Goal: Task Accomplishment & Management: Manage account settings

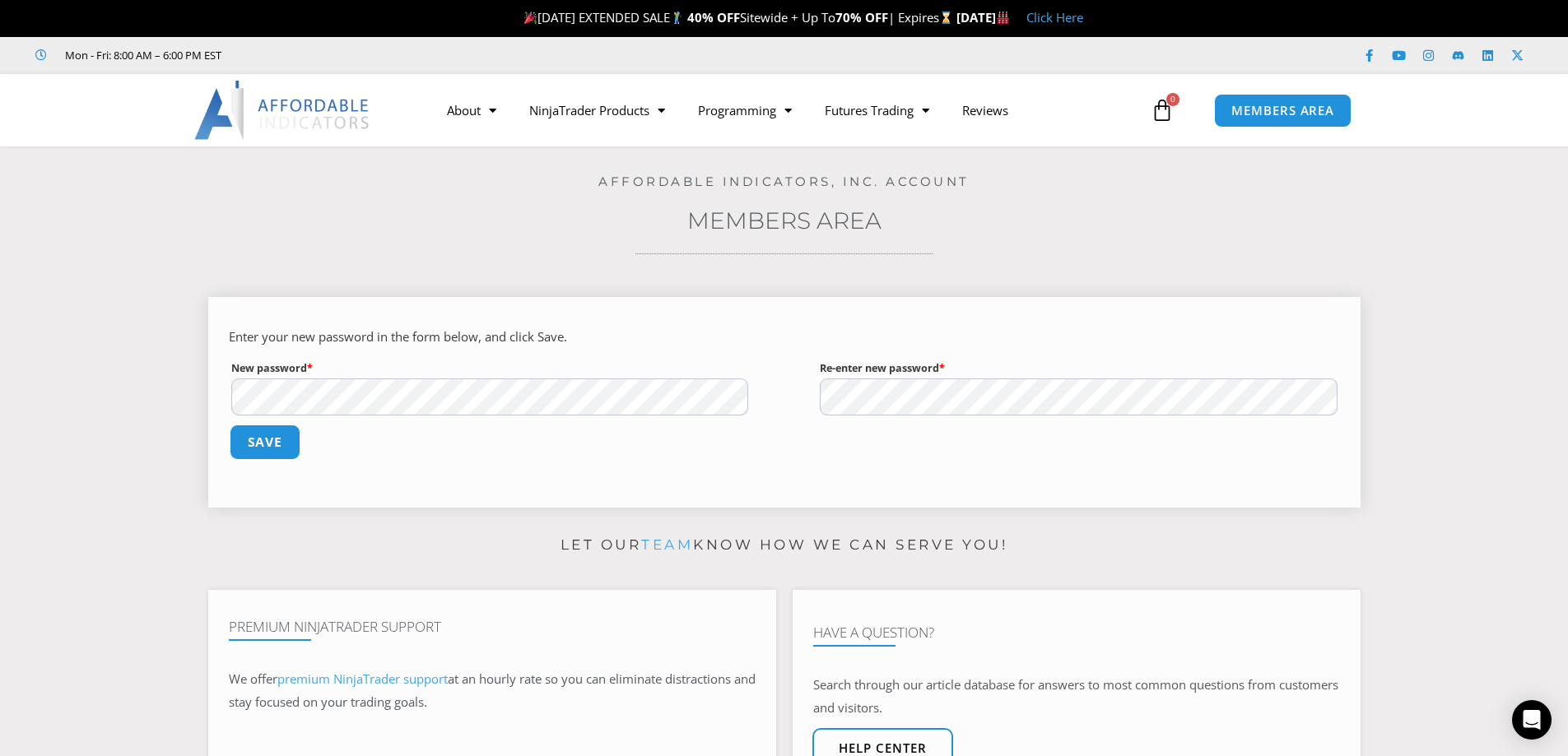
click at [253, 442] on button "Save" at bounding box center [264, 442] width 71 height 36
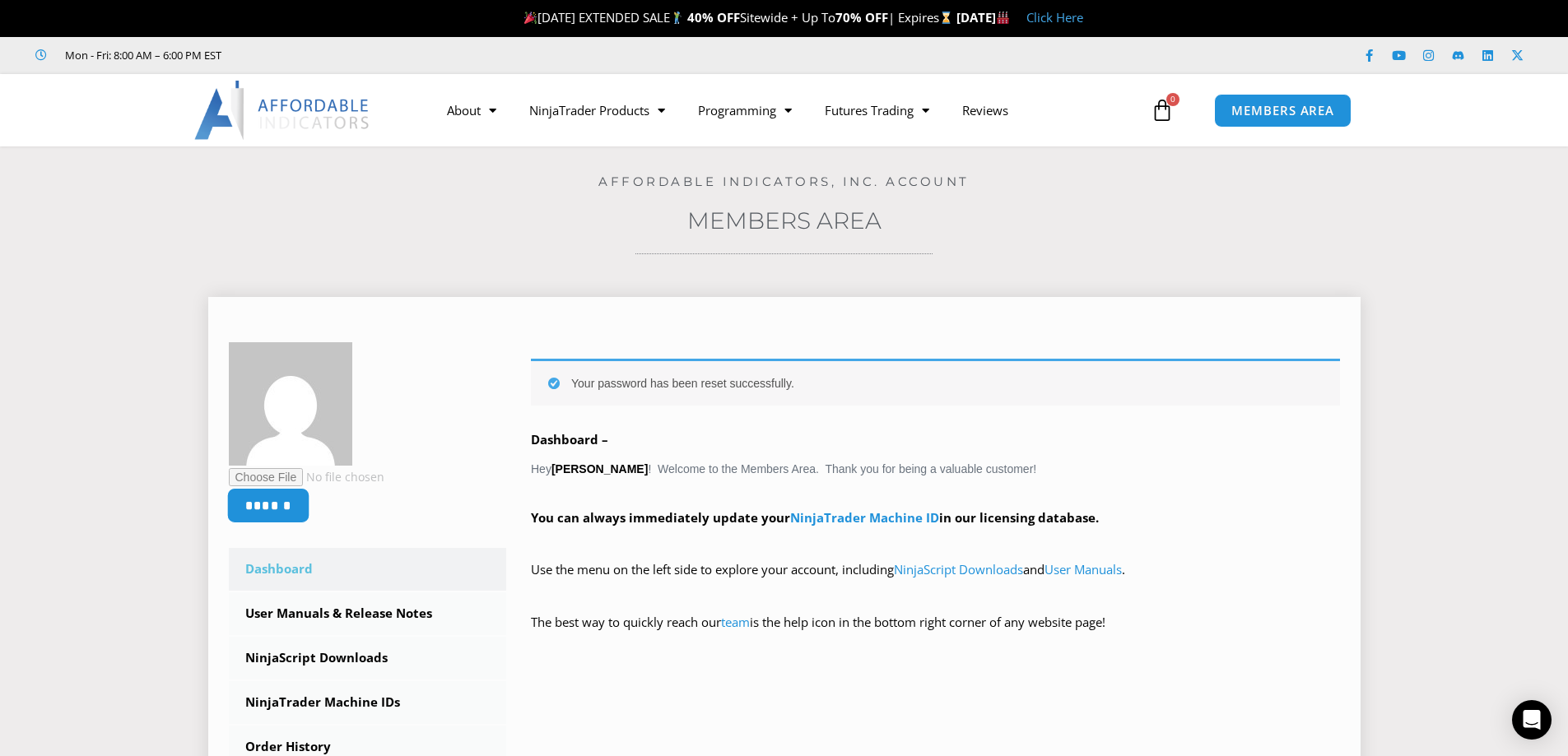
click at [273, 505] on input "******" at bounding box center [268, 505] width 83 height 36
click at [444, 428] on div "******" at bounding box center [340, 432] width 222 height 180
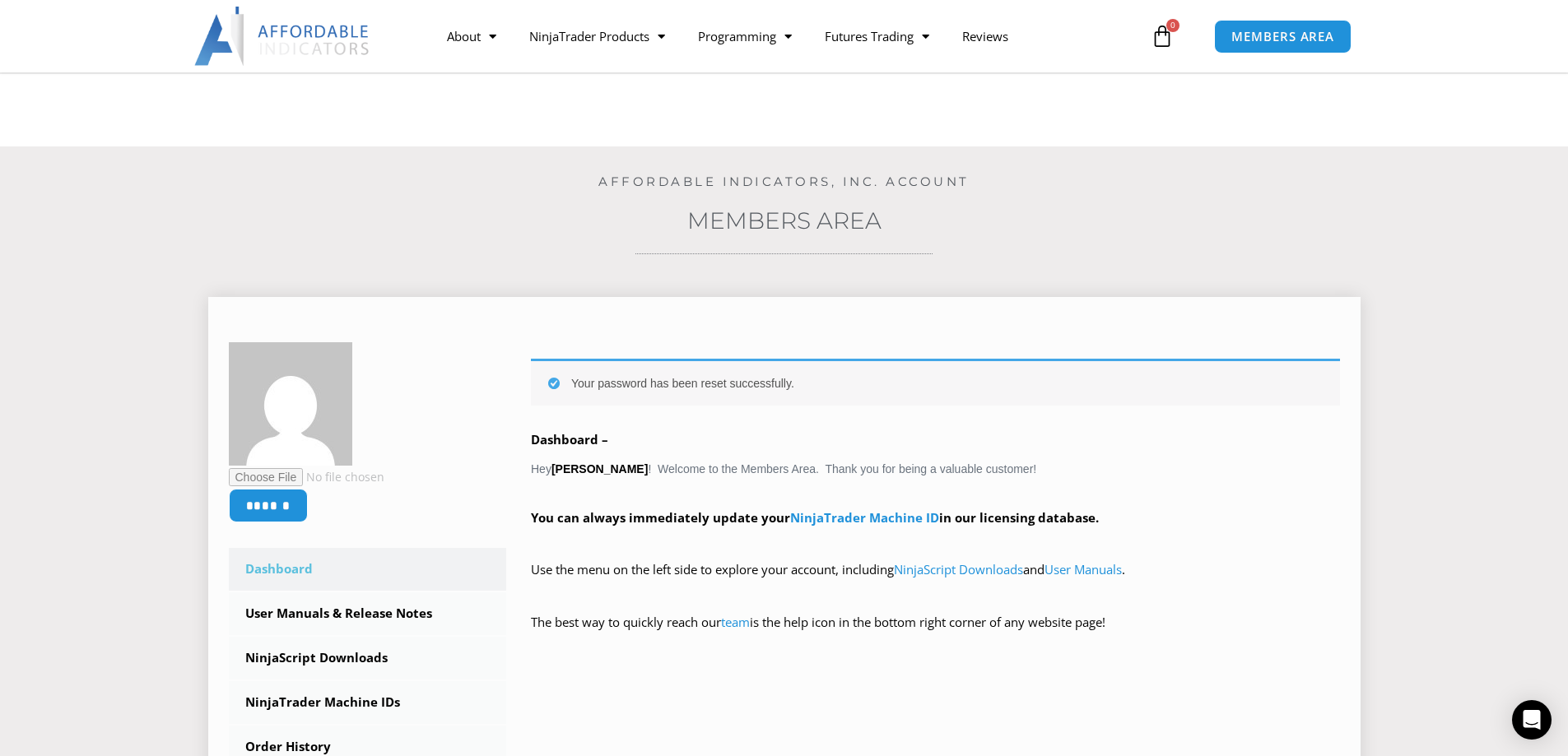
scroll to position [164, 0]
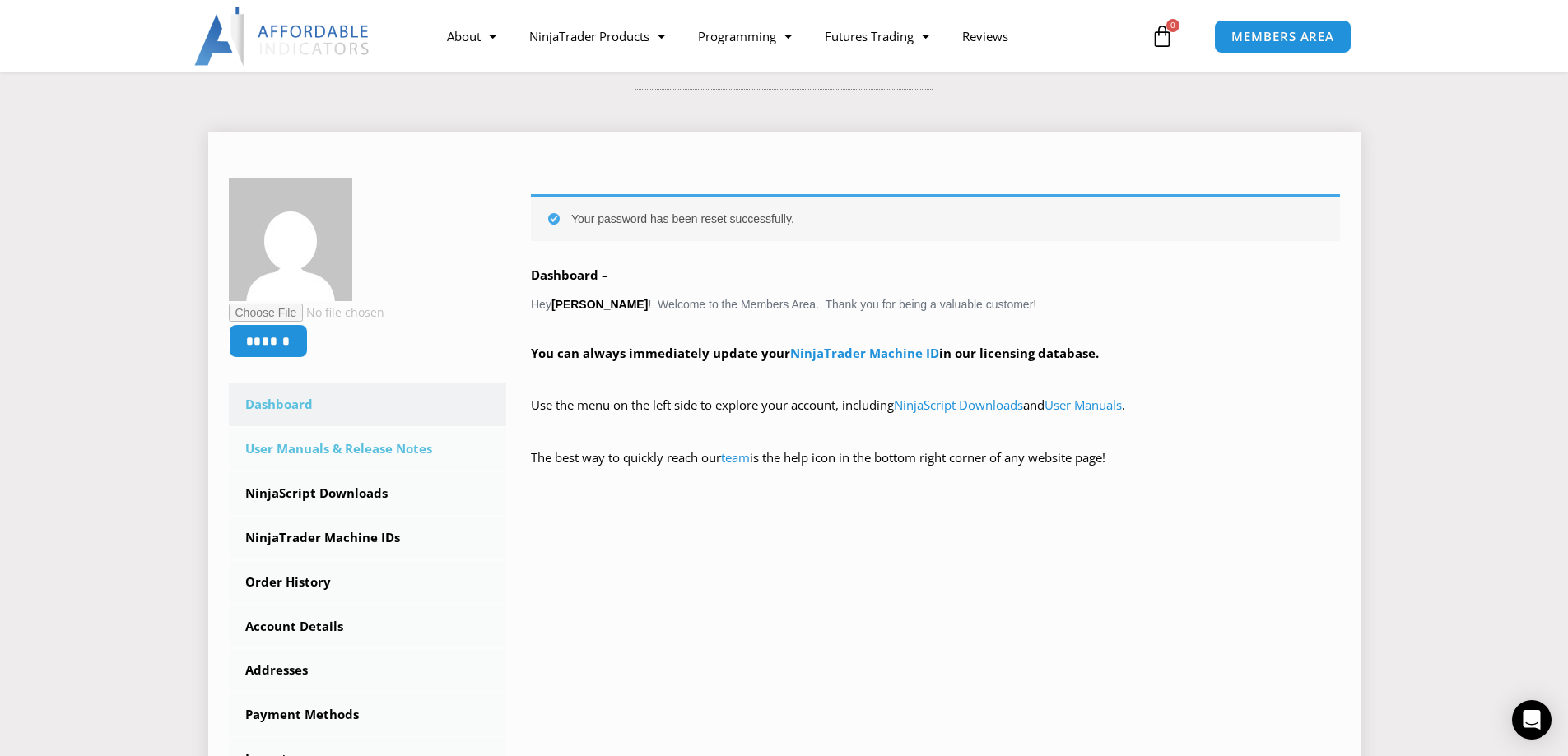
click at [374, 445] on link "User Manuals & Release Notes" at bounding box center [368, 450] width 278 height 43
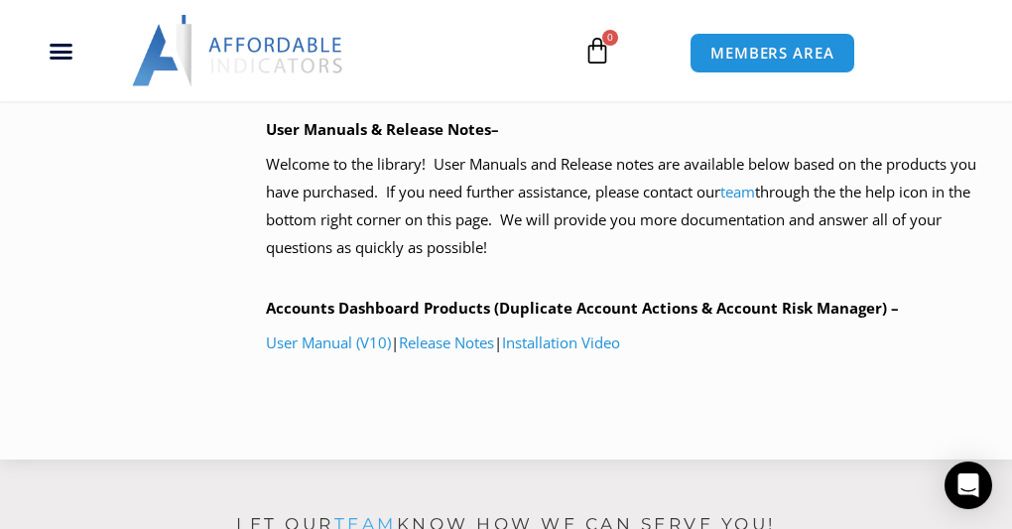
scroll to position [1190, 0]
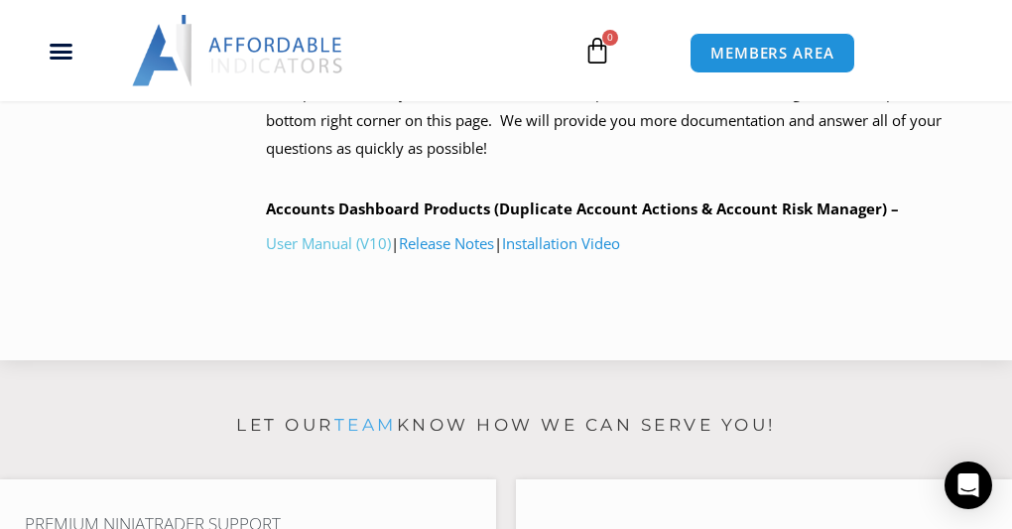
click at [332, 238] on link "User Manual (V10)" at bounding box center [328, 243] width 125 height 20
click at [451, 243] on link "Release Notes" at bounding box center [446, 243] width 95 height 20
click at [571, 240] on link "Installation Video" at bounding box center [561, 243] width 118 height 20
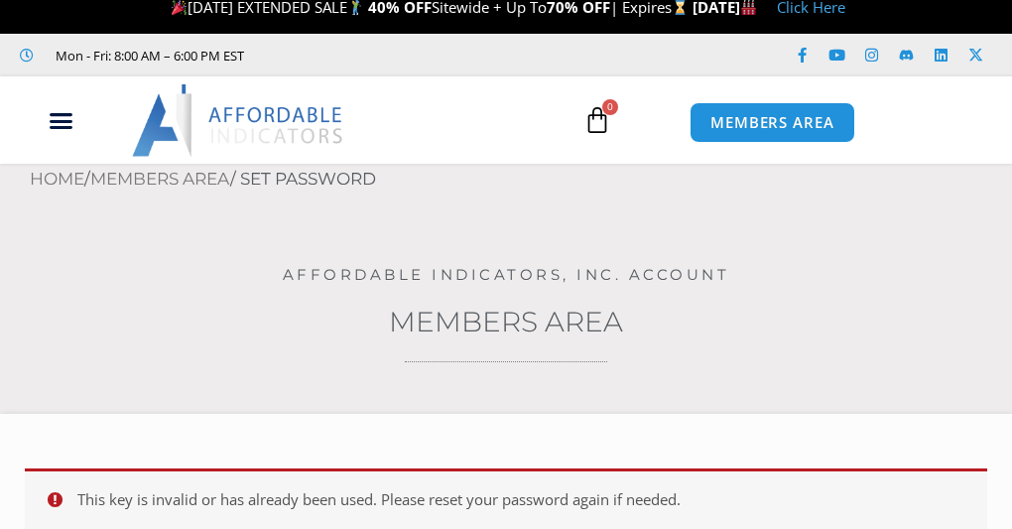
scroll to position [18, 0]
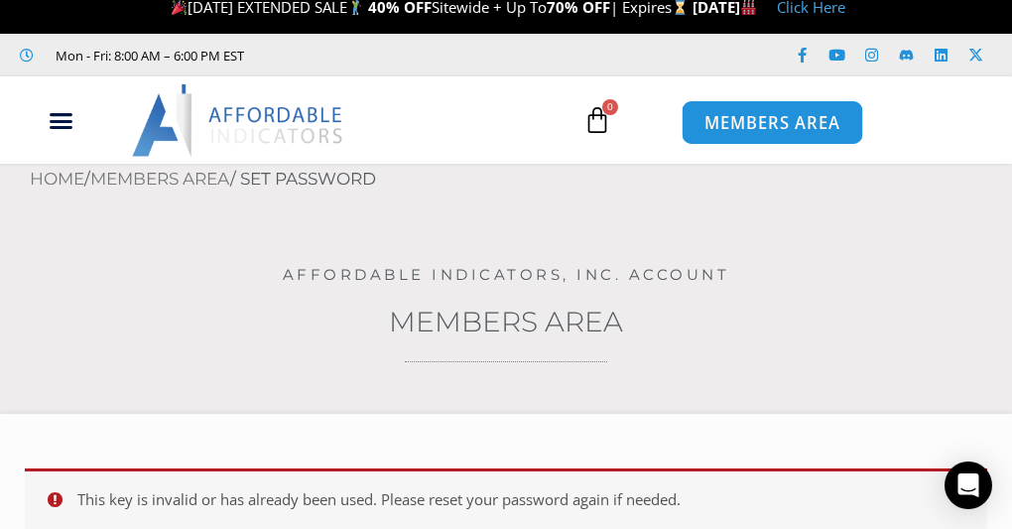
click at [774, 124] on span "MEMBERS AREA" at bounding box center [772, 123] width 136 height 17
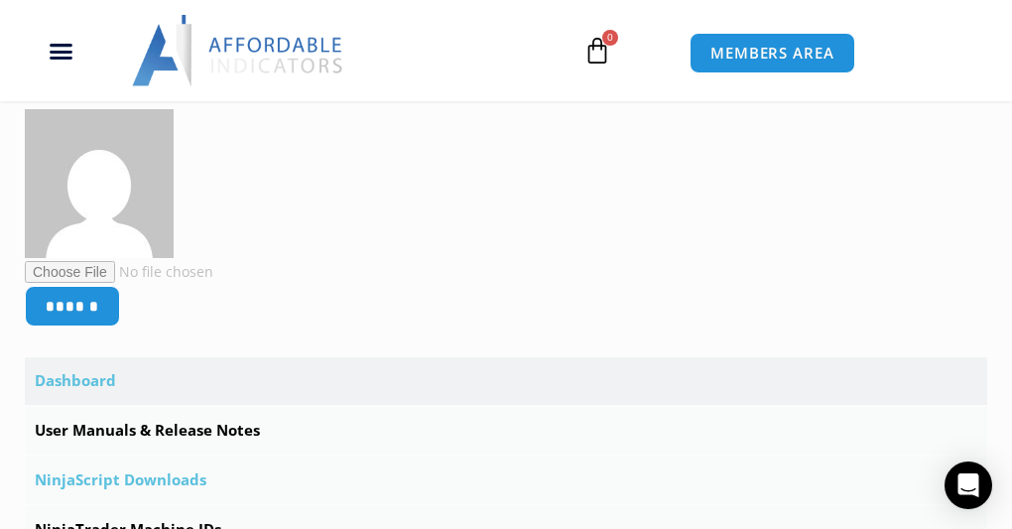
scroll to position [595, 0]
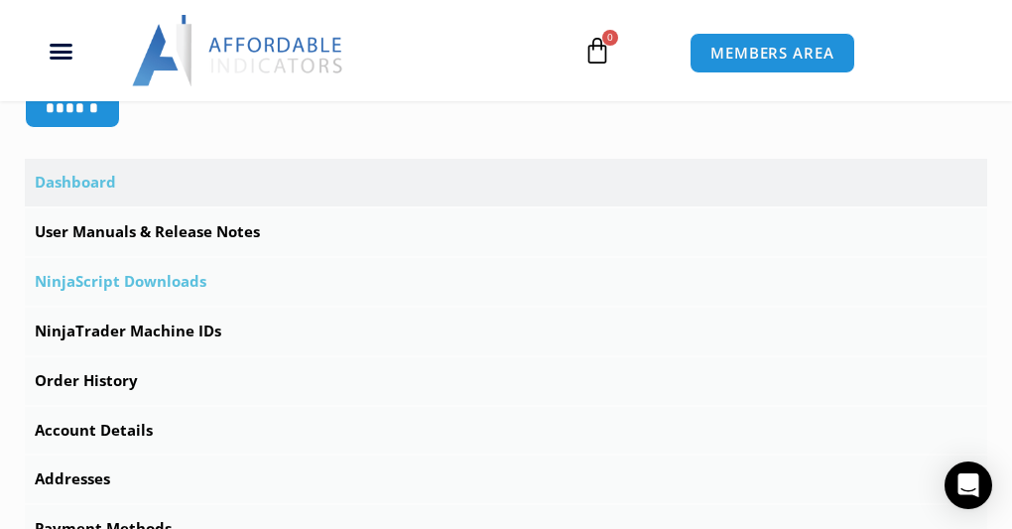
click at [151, 278] on link "NinjaScript Downloads" at bounding box center [506, 282] width 962 height 48
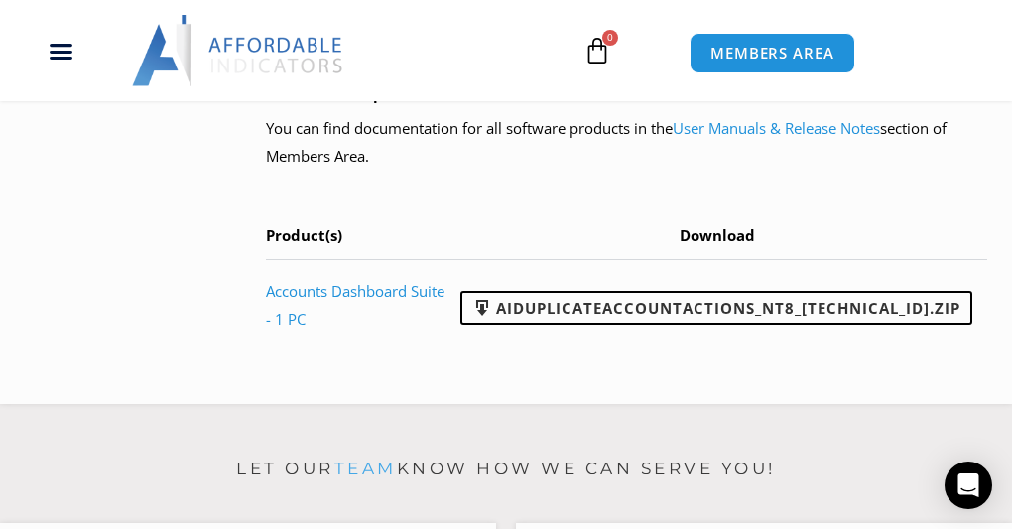
scroll to position [1925, 0]
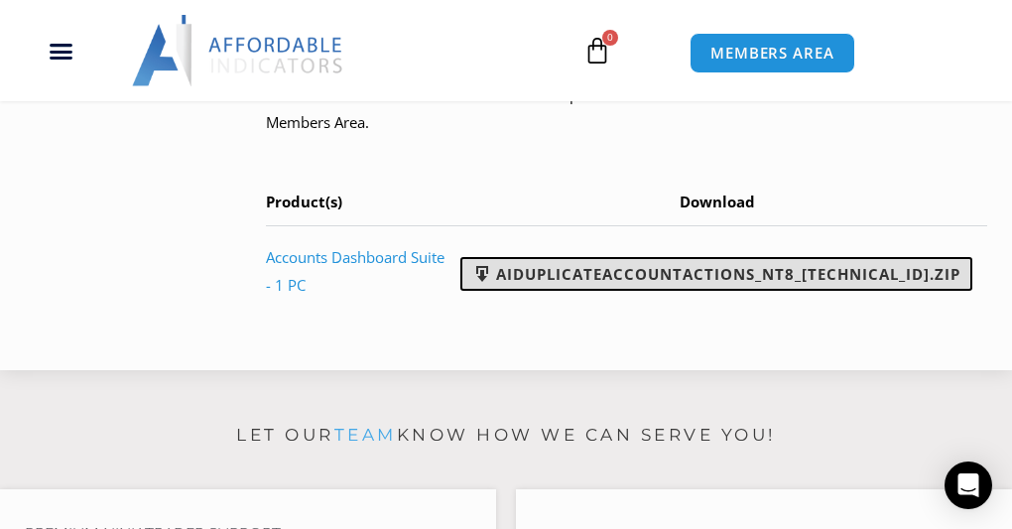
click at [647, 269] on link "AIDuplicateAccountActions_NT8_[TECHNICAL_ID].zip" at bounding box center [716, 274] width 512 height 34
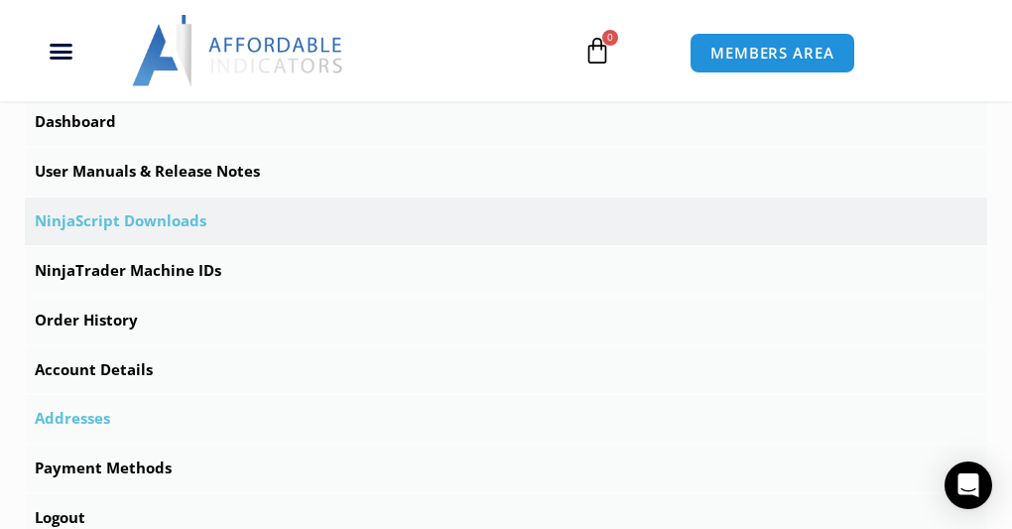
scroll to position [536, 0]
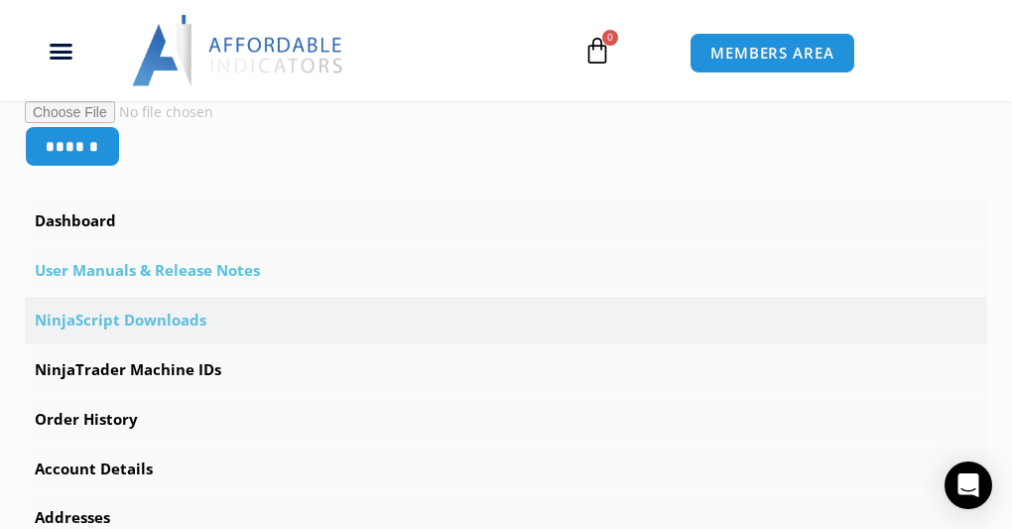
click at [182, 266] on link "User Manuals & Release Notes" at bounding box center [506, 271] width 962 height 48
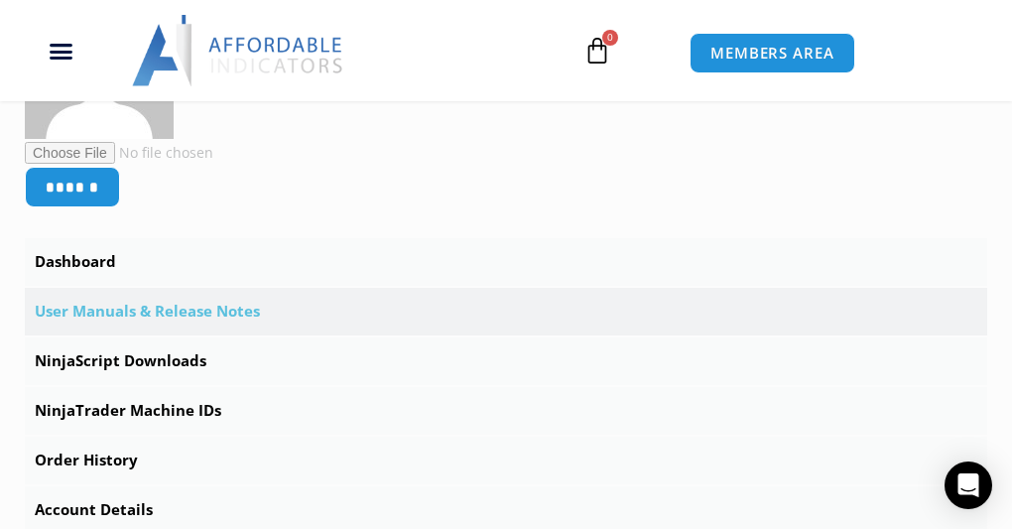
scroll to position [595, 0]
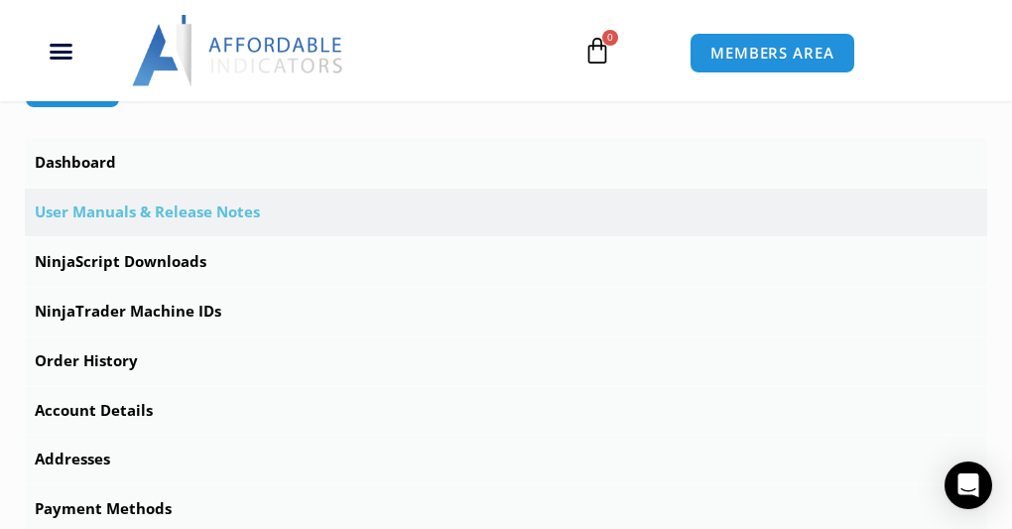
click at [168, 210] on link "User Manuals & Release Notes" at bounding box center [506, 212] width 962 height 48
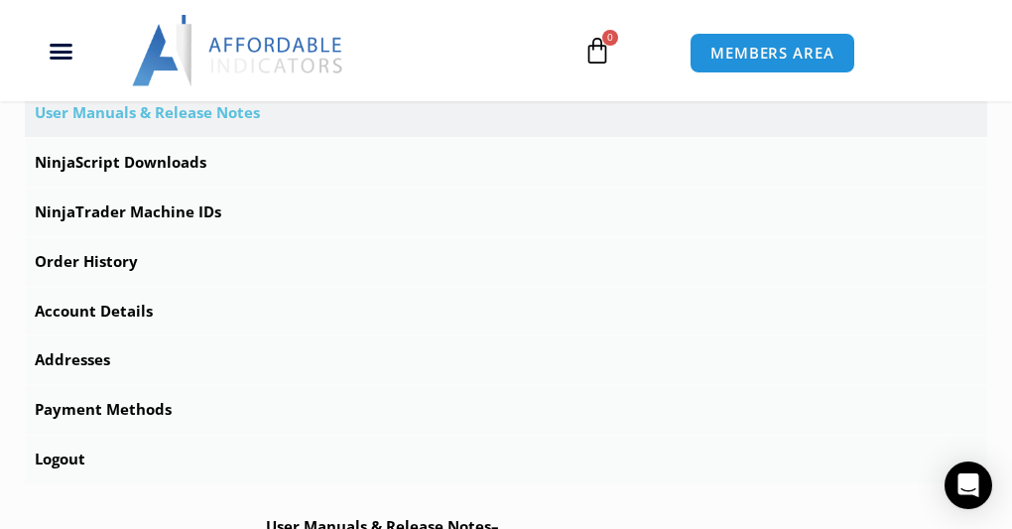
scroll to position [595, 0]
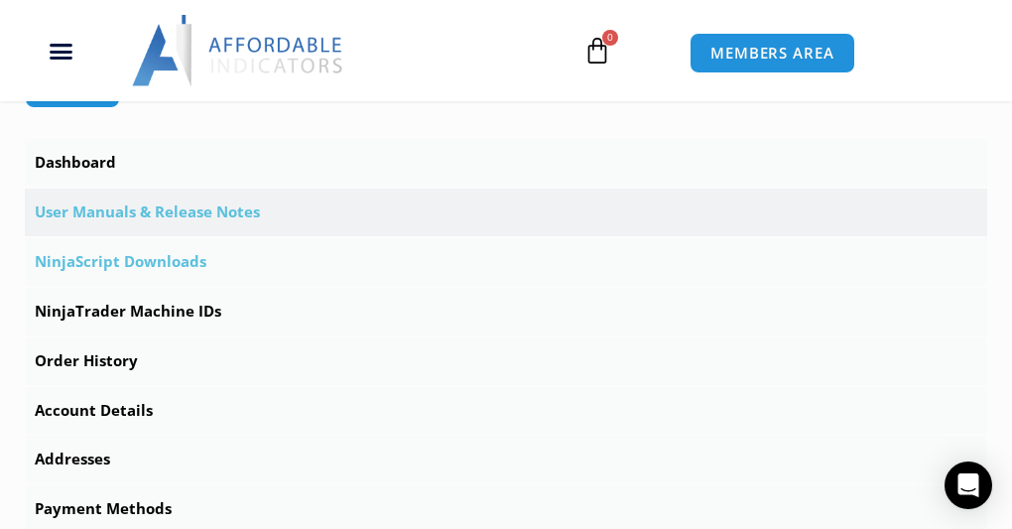
click at [172, 263] on link "NinjaScript Downloads" at bounding box center [506, 262] width 962 height 48
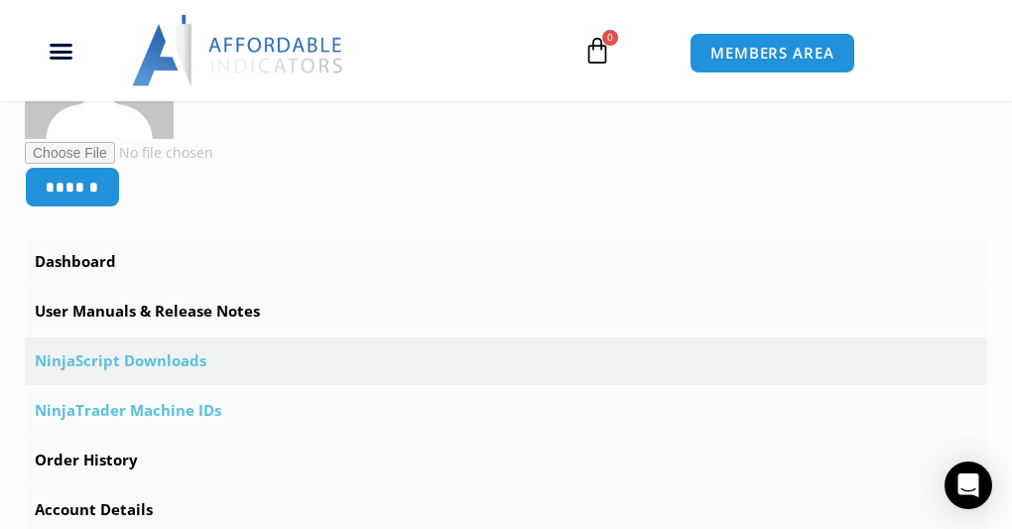
scroll to position [595, 0]
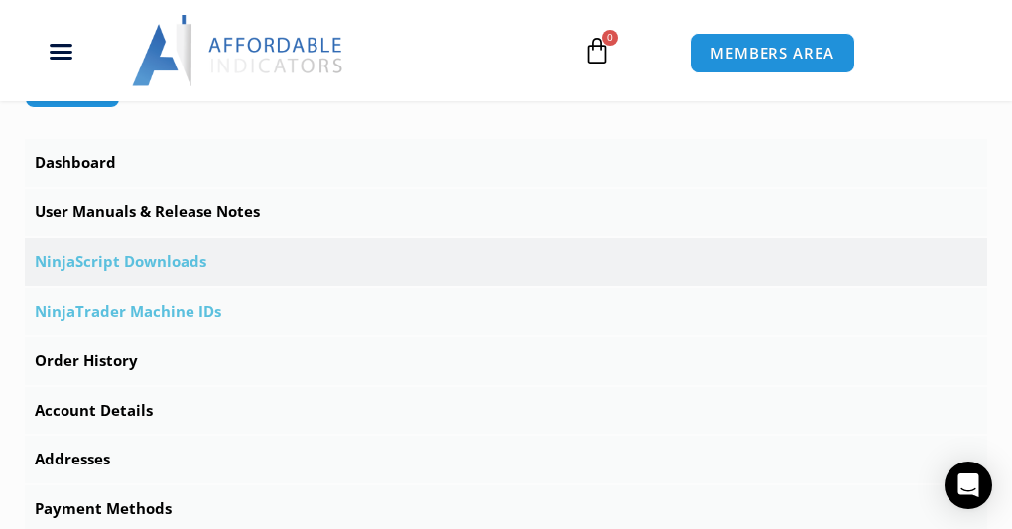
click at [175, 308] on link "NinjaTrader Machine IDs" at bounding box center [506, 312] width 962 height 48
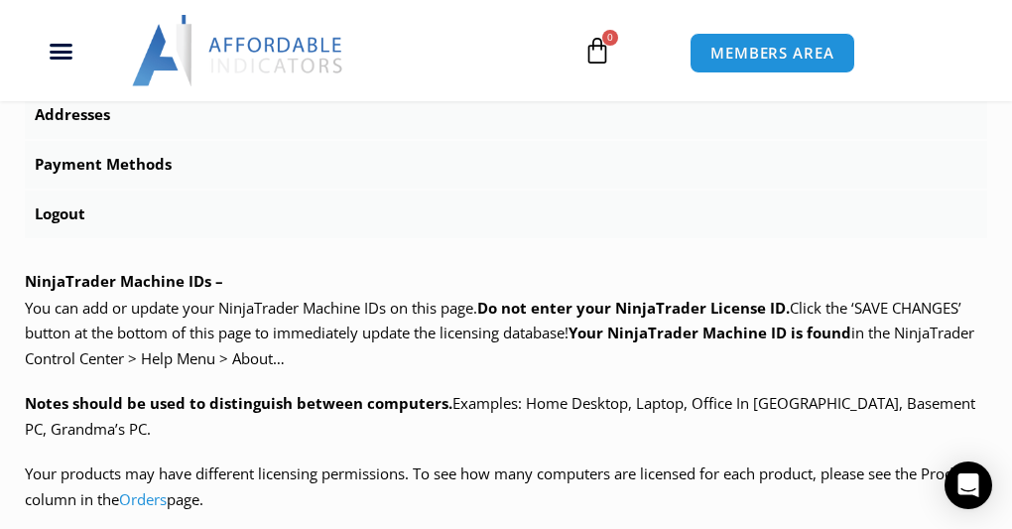
scroll to position [929, 0]
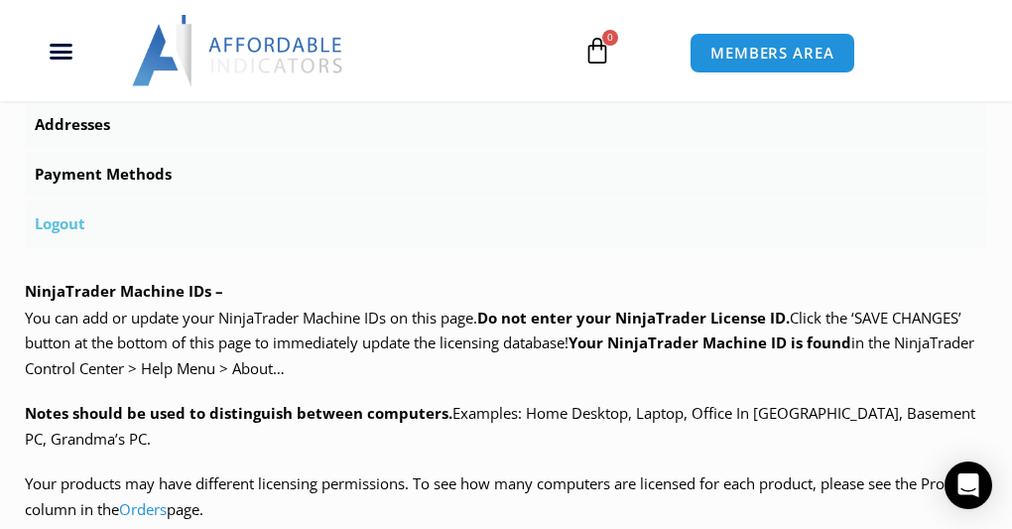
click at [64, 221] on link "Logout" at bounding box center [506, 224] width 962 height 48
